Goal: Task Accomplishment & Management: Use online tool/utility

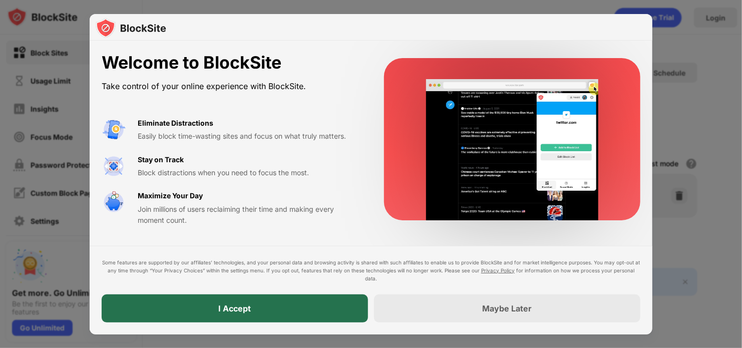
click at [253, 306] on div "I Accept" at bounding box center [235, 308] width 266 height 28
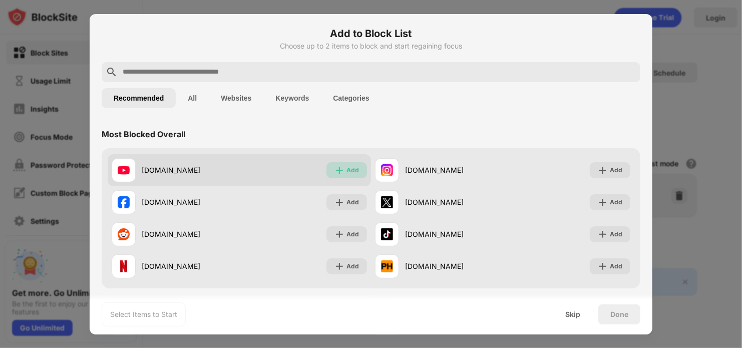
click at [346, 171] on div "Add" at bounding box center [352, 170] width 13 height 10
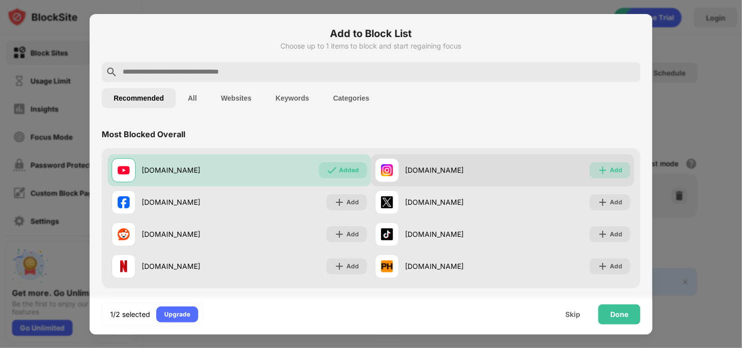
click at [611, 166] on div "Add" at bounding box center [616, 170] width 13 height 10
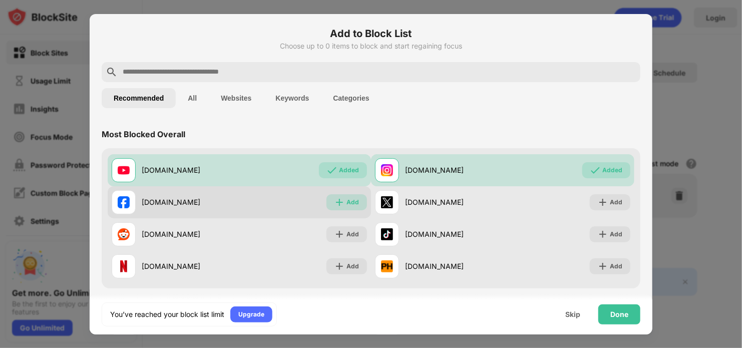
click at [350, 206] on div "Add" at bounding box center [352, 202] width 13 height 10
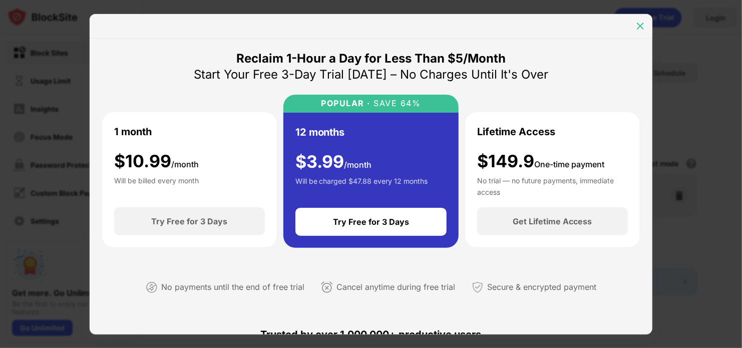
click at [640, 30] on img at bounding box center [640, 26] width 10 height 10
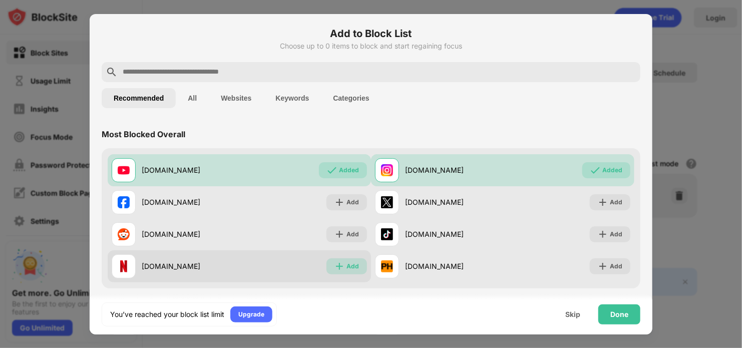
click at [342, 264] on div "Add" at bounding box center [346, 266] width 41 height 16
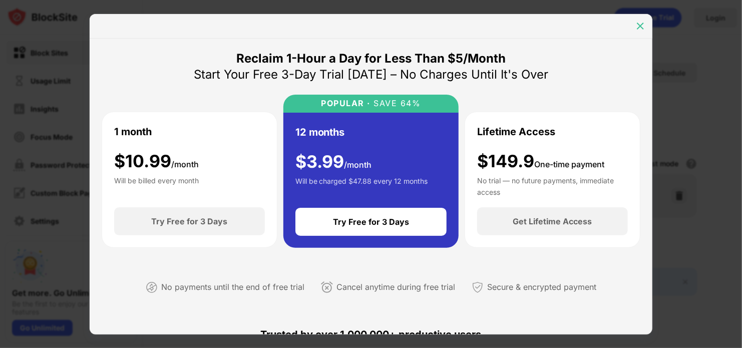
click at [638, 26] on img at bounding box center [640, 26] width 10 height 10
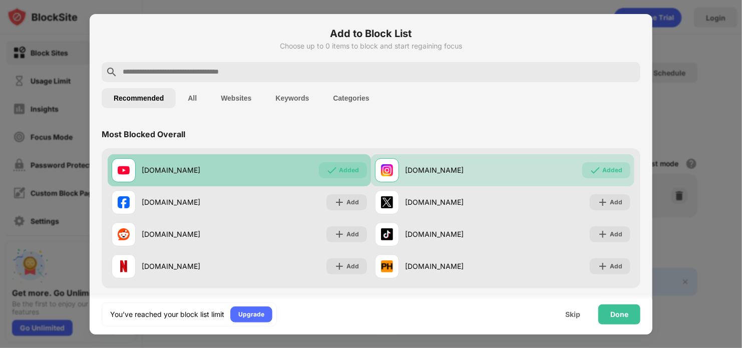
click at [331, 174] on img at bounding box center [332, 170] width 10 height 10
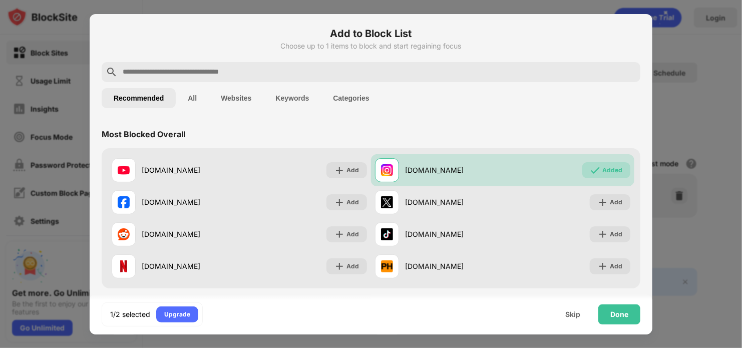
click at [738, 226] on div at bounding box center [371, 174] width 742 height 348
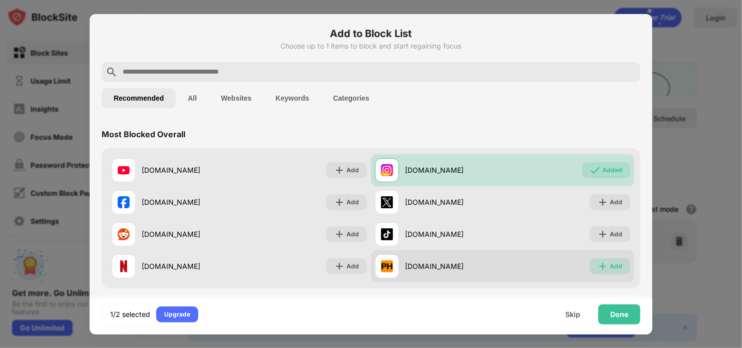
click at [610, 268] on div "Add" at bounding box center [616, 266] width 13 height 10
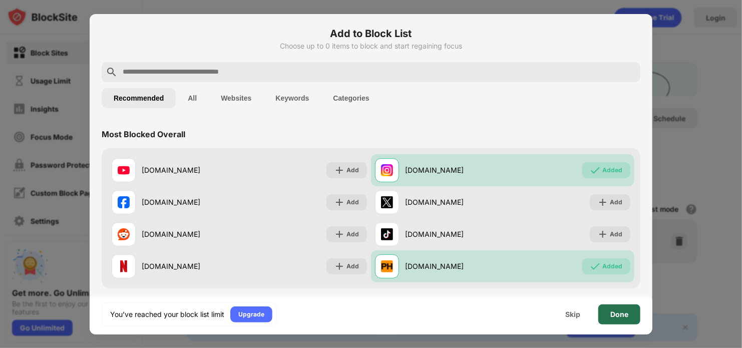
click at [620, 318] on div "Done" at bounding box center [619, 314] width 18 height 8
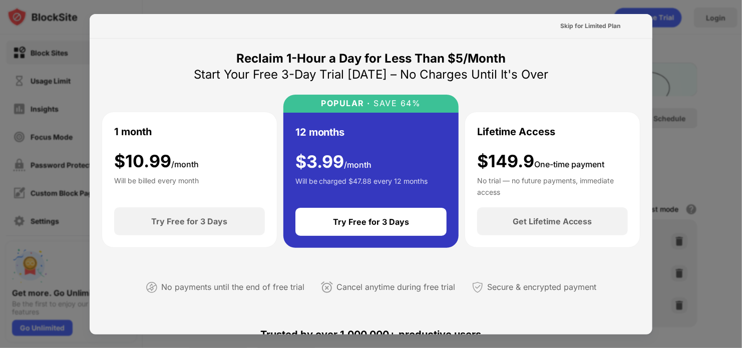
click at [620, 318] on div "Trusted by over 1,000,000+ productive users" at bounding box center [371, 334] width 539 height 48
click at [581, 25] on div "Skip for Limited Plan" at bounding box center [590, 26] width 60 height 10
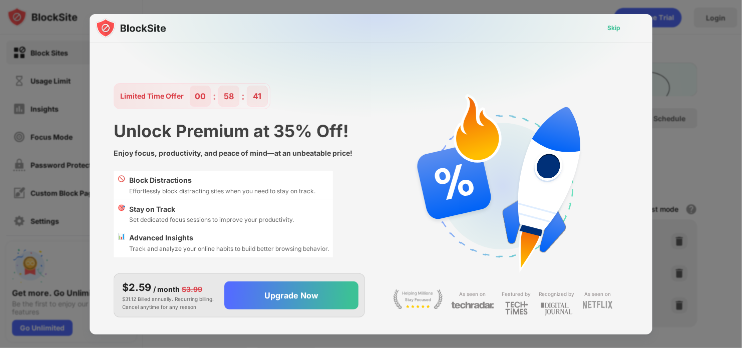
click at [608, 24] on div "Skip" at bounding box center [613, 28] width 13 height 10
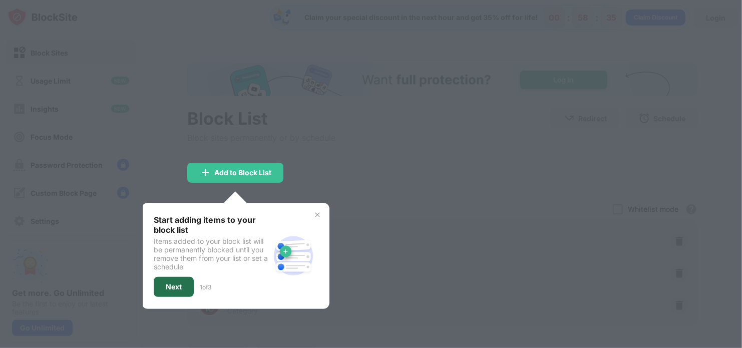
click at [169, 289] on div "Next" at bounding box center [174, 287] width 40 height 20
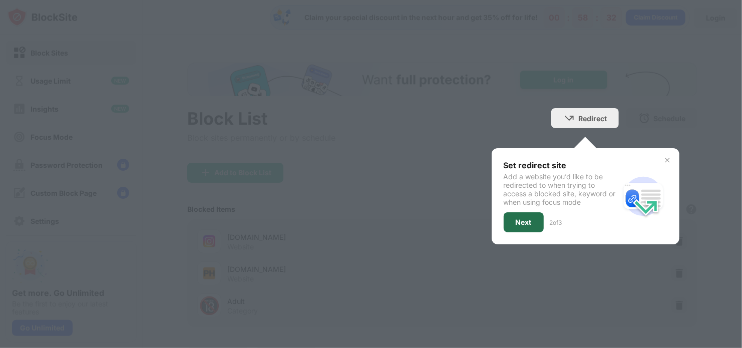
click at [508, 214] on div "Next" at bounding box center [524, 222] width 40 height 20
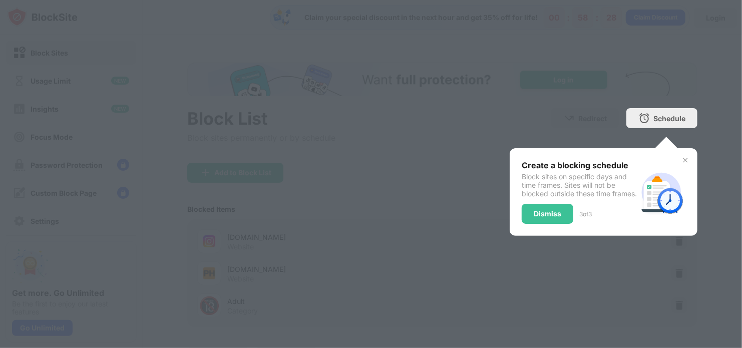
click at [681, 161] on img at bounding box center [685, 160] width 8 height 8
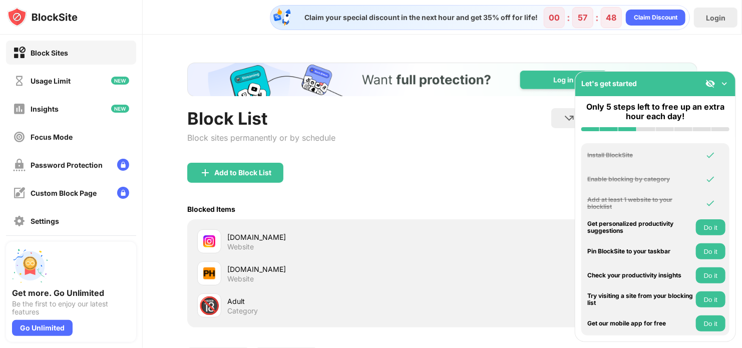
click at [708, 250] on button "Do it" at bounding box center [711, 251] width 30 height 16
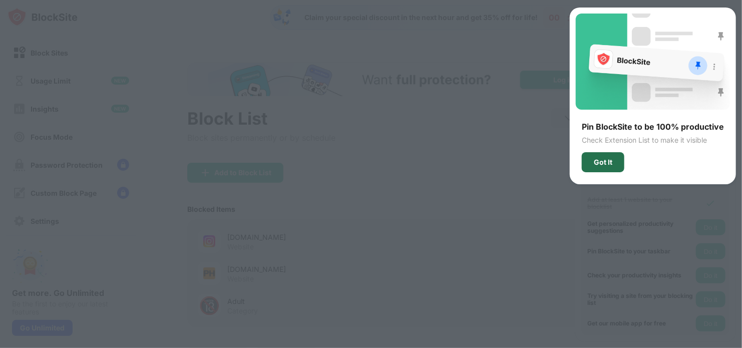
click at [607, 163] on div "Got It" at bounding box center [603, 162] width 19 height 8
